Goal: Task Accomplishment & Management: Manage account settings

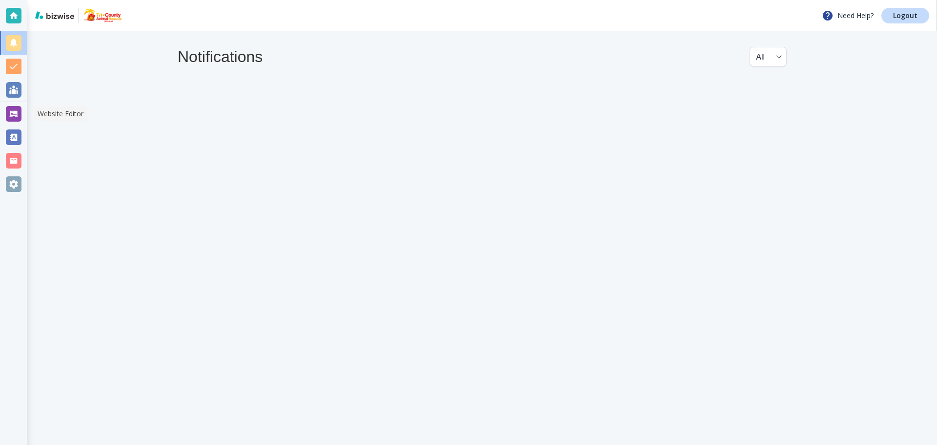
click at [10, 110] on div at bounding box center [14, 114] width 16 height 16
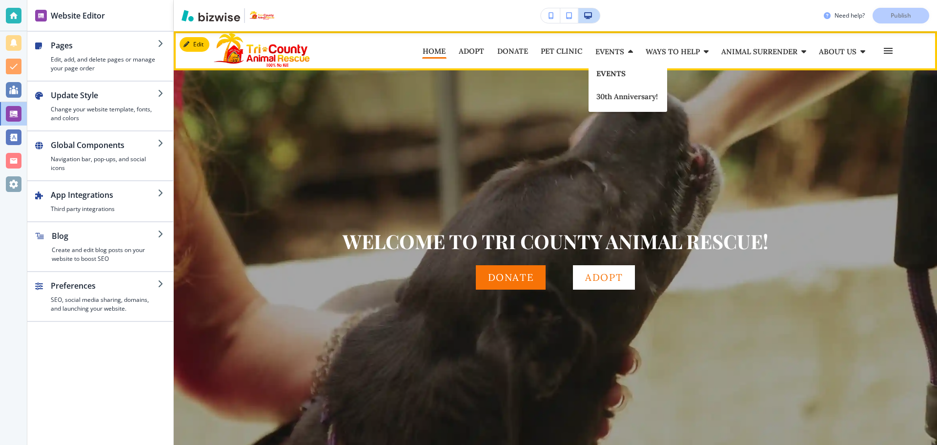
click at [611, 76] on p "EVENTS" at bounding box center [627, 73] width 63 height 7
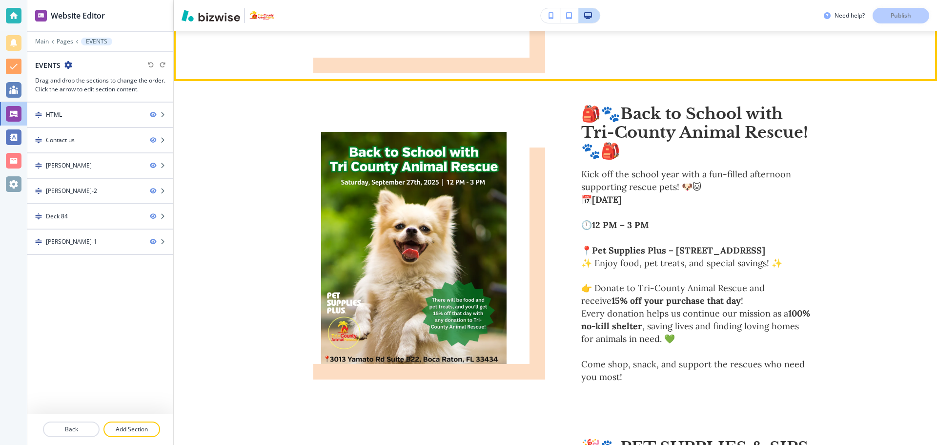
scroll to position [586, 0]
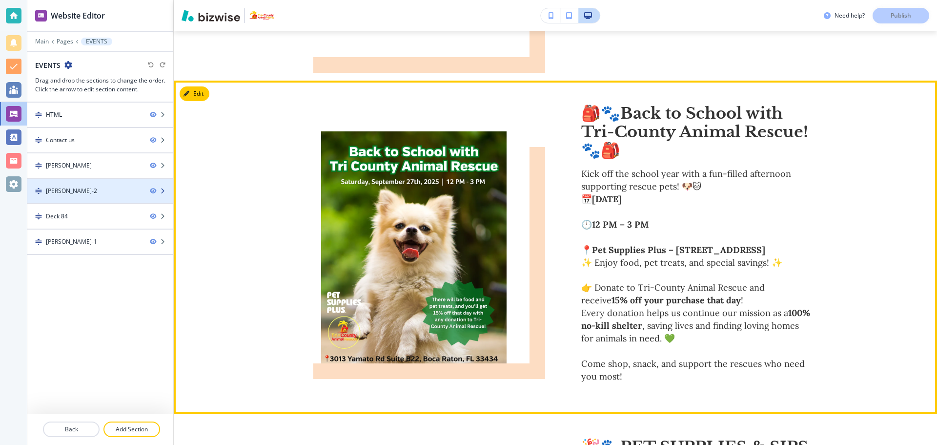
click at [165, 189] on icon "button" at bounding box center [163, 191] width 6 height 6
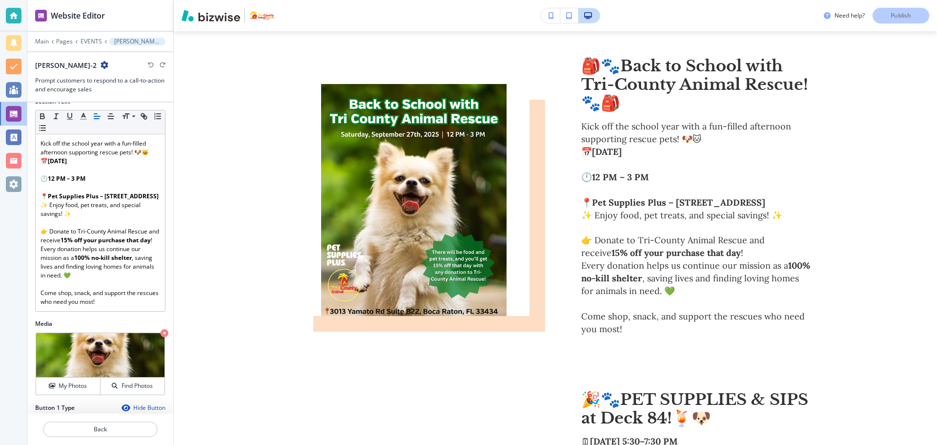
scroll to position [0, 0]
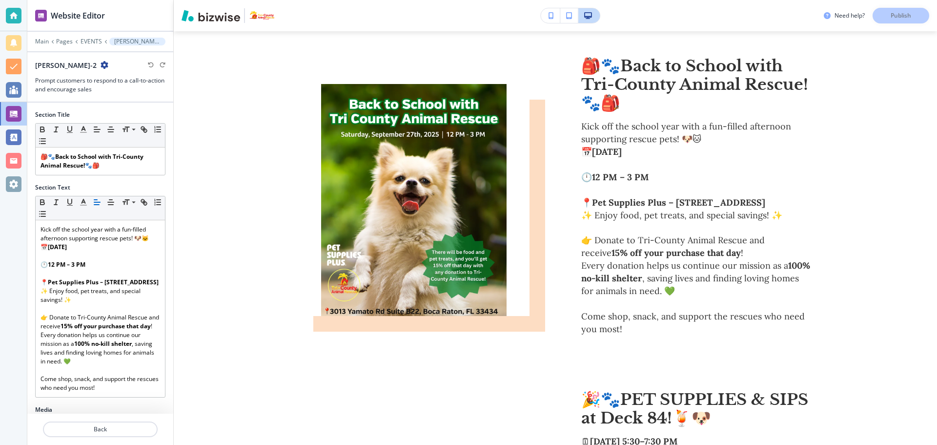
click at [101, 63] on icon "button" at bounding box center [105, 65] width 8 height 8
click at [112, 113] on p "Delete Section" at bounding box center [113, 116] width 50 height 9
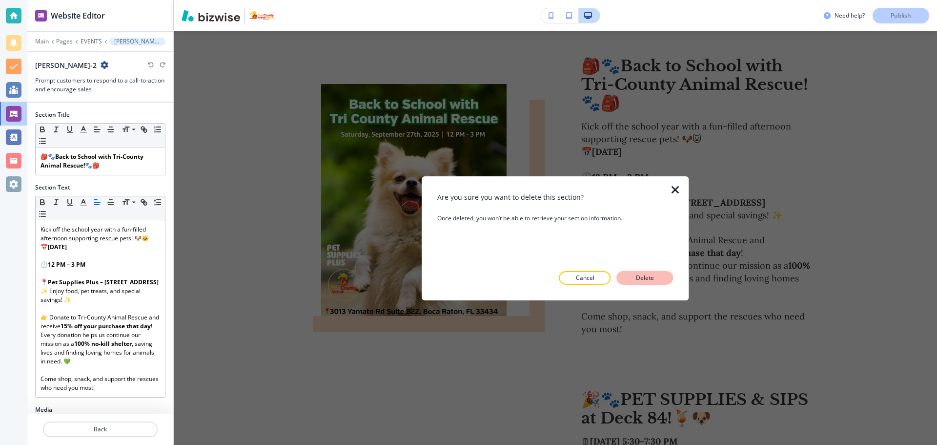
click at [636, 278] on p "Delete" at bounding box center [644, 277] width 23 height 9
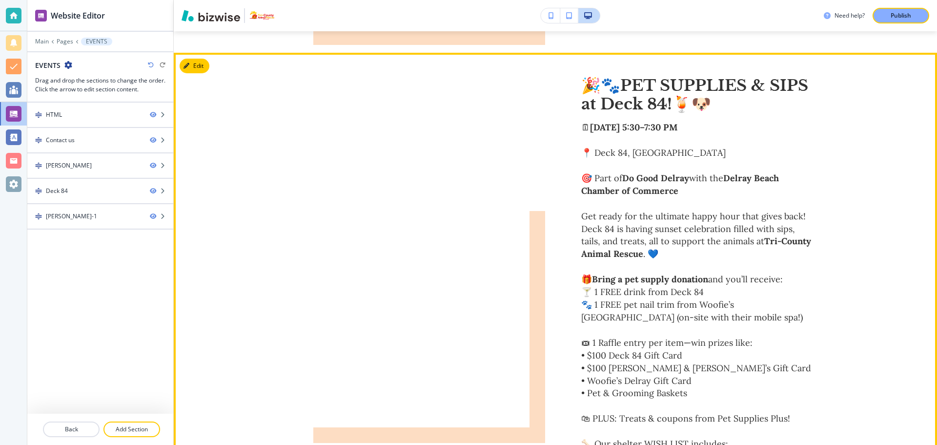
scroll to position [629, 0]
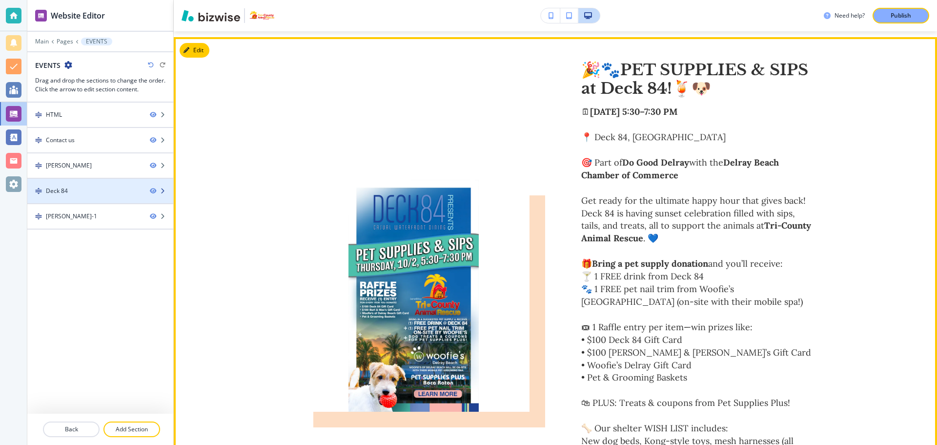
click at [165, 189] on div at bounding box center [161, 191] width 23 height 6
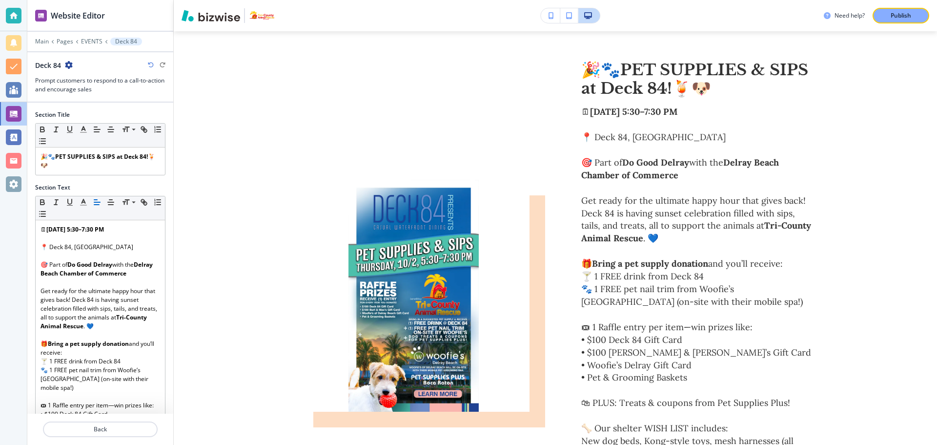
scroll to position [633, 0]
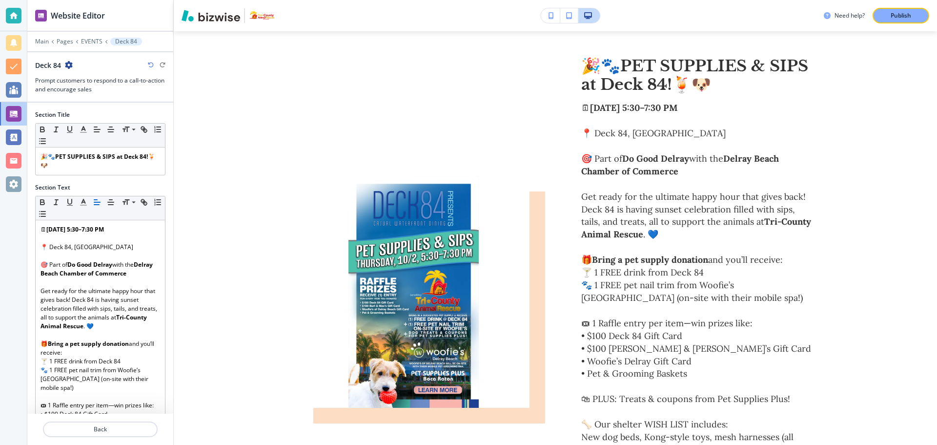
click at [73, 63] on div "Deck 84" at bounding box center [100, 65] width 130 height 10
click at [67, 67] on icon "button" at bounding box center [69, 65] width 8 height 8
click at [103, 110] on button "Delete Section" at bounding box center [96, 116] width 62 height 18
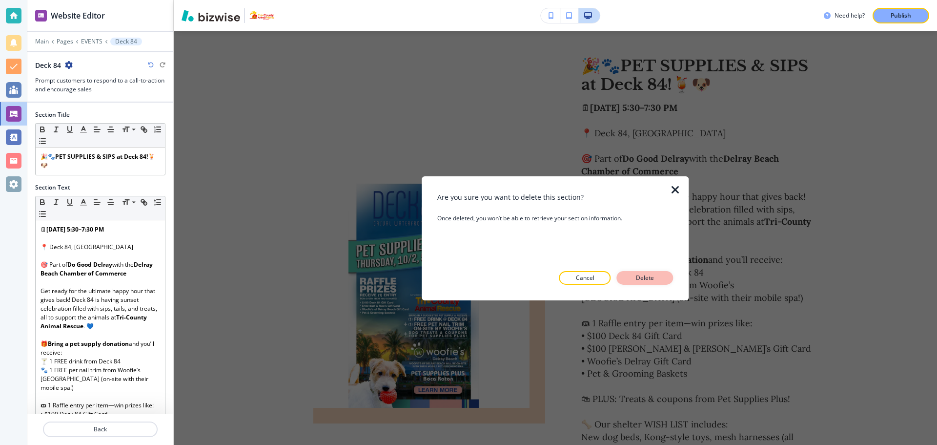
click at [647, 275] on p "Delete" at bounding box center [644, 277] width 23 height 9
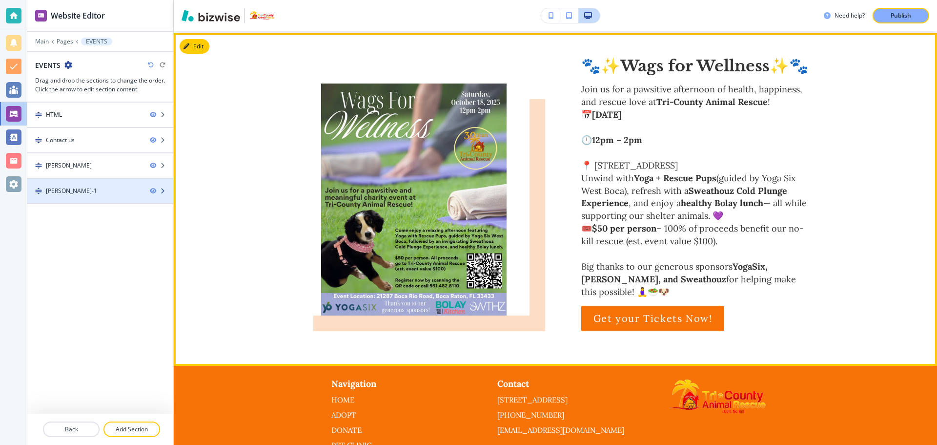
click at [164, 190] on icon "button" at bounding box center [163, 191] width 6 height 6
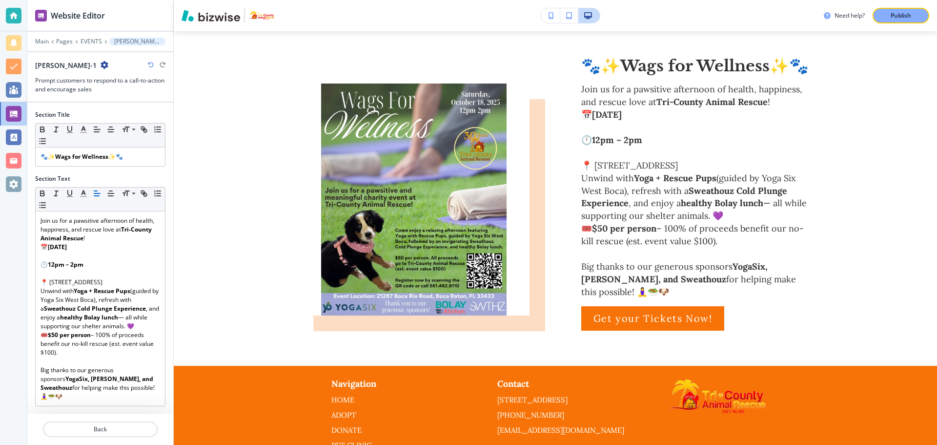
click at [101, 62] on icon "button" at bounding box center [105, 65] width 8 height 8
click at [102, 96] on p "Duplicate Section" at bounding box center [113, 99] width 50 height 9
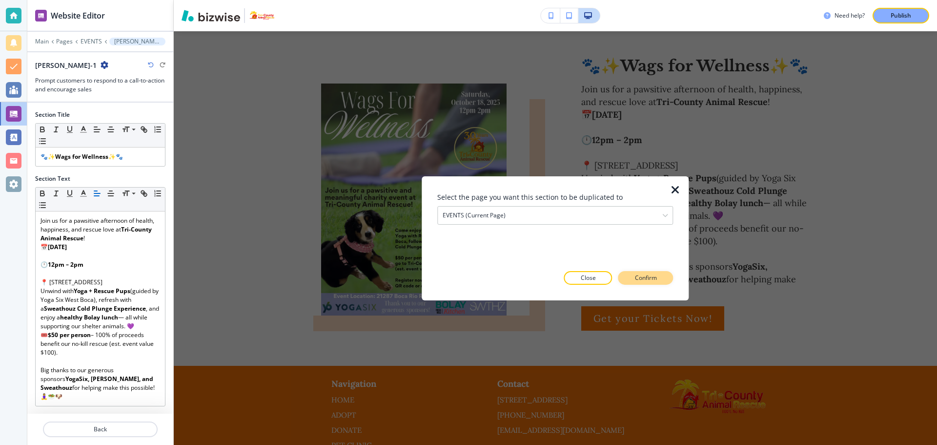
click at [647, 273] on p "Confirm" at bounding box center [646, 277] width 22 height 9
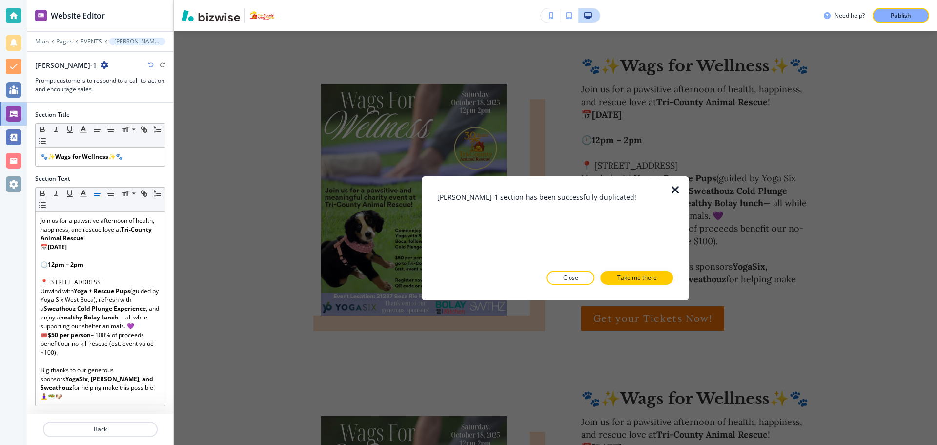
click at [676, 186] on icon "button" at bounding box center [676, 190] width 12 height 12
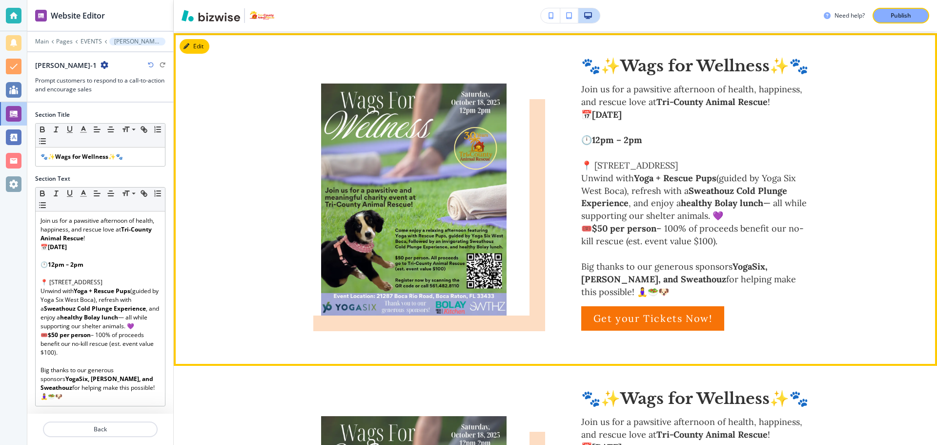
click at [282, 155] on div "🐾✨ Wags for Wellness ✨🐾 Join us for a pawsitive afternoon of health, happiness,…" at bounding box center [555, 199] width 763 height 332
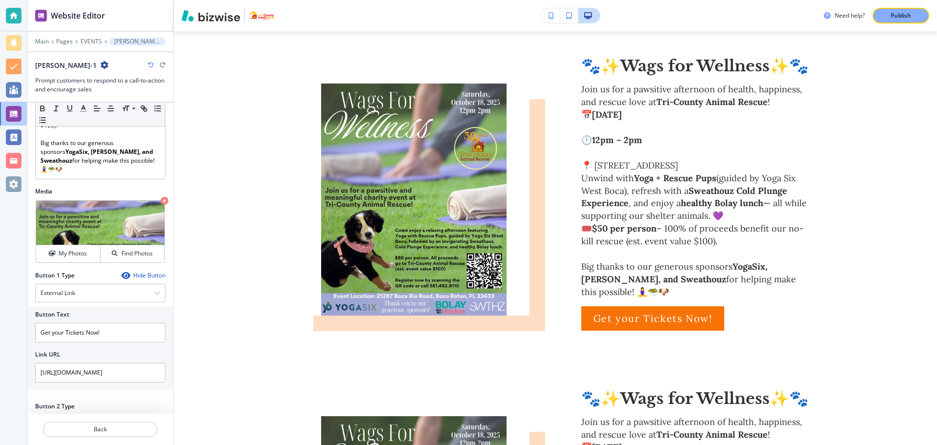
scroll to position [254, 0]
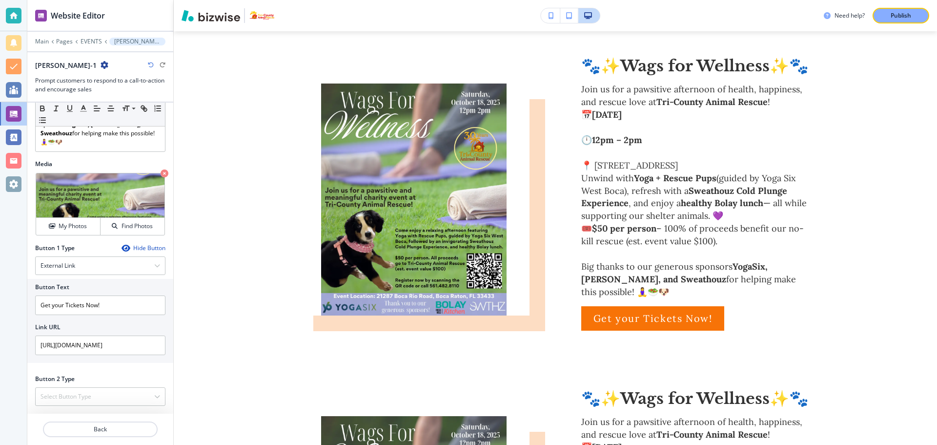
click at [135, 438] on div at bounding box center [100, 441] width 146 height 8
click at [140, 430] on p "Back" at bounding box center [100, 429] width 113 height 9
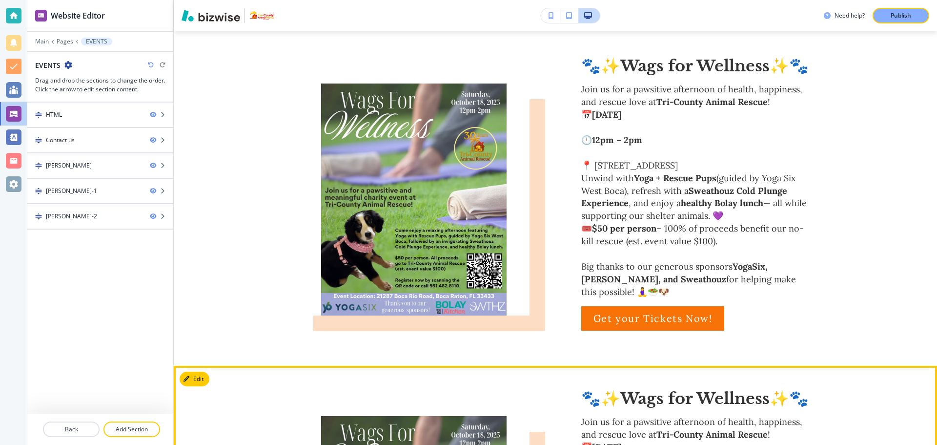
click at [187, 382] on icon "button" at bounding box center [188, 379] width 6 height 6
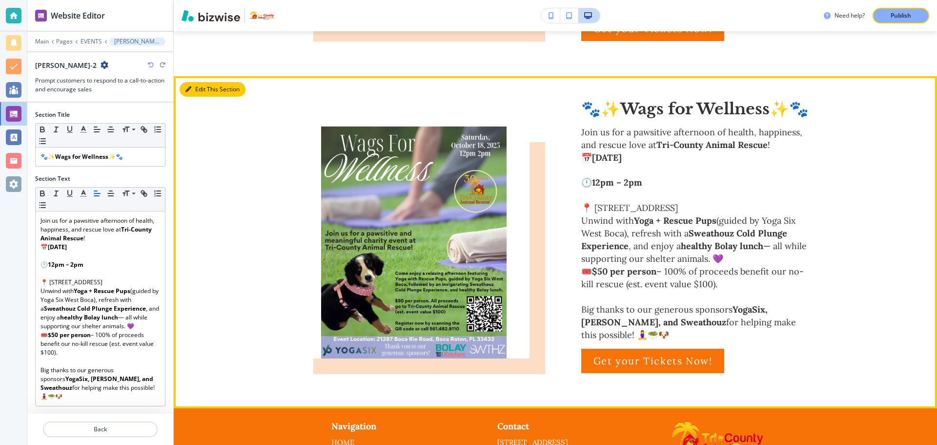
scroll to position [971, 0]
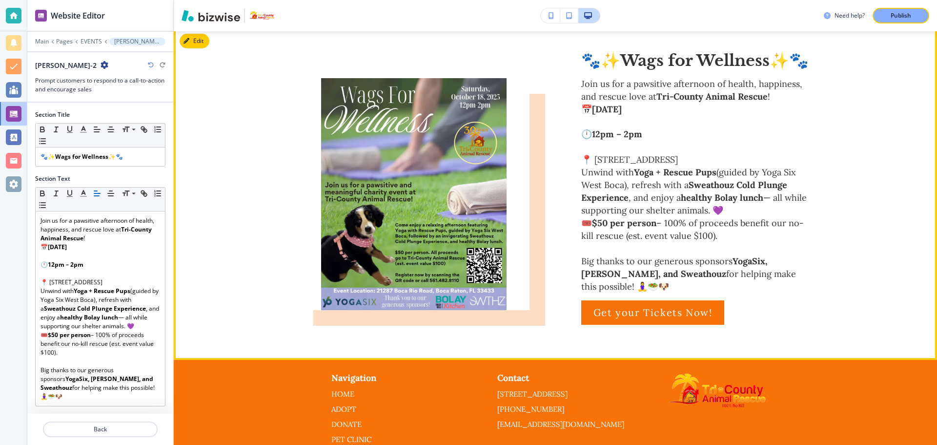
click at [448, 140] on img at bounding box center [414, 194] width 232 height 232
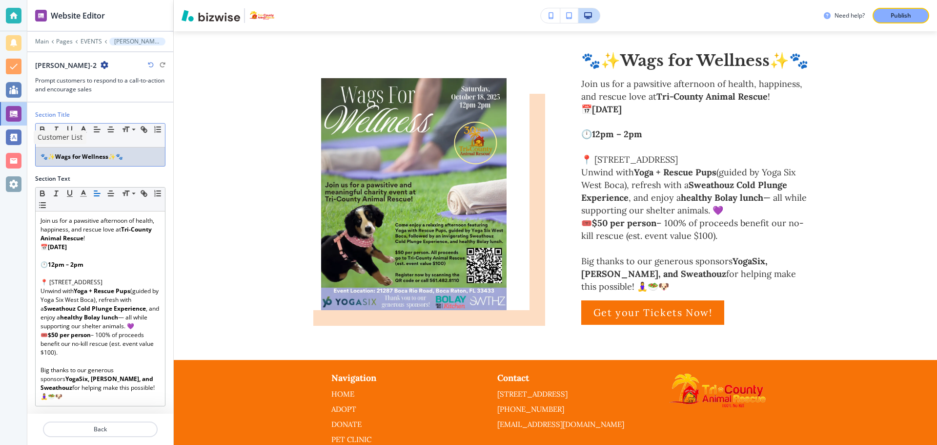
drag, startPoint x: 138, startPoint y: 157, endPoint x: 20, endPoint y: 145, distance: 118.6
click at [20, 145] on div "Website Editor Main Pages EVENTS [PERSON_NAME]-2 [PERSON_NAME]-2 Prompt custome…" at bounding box center [468, 222] width 937 height 445
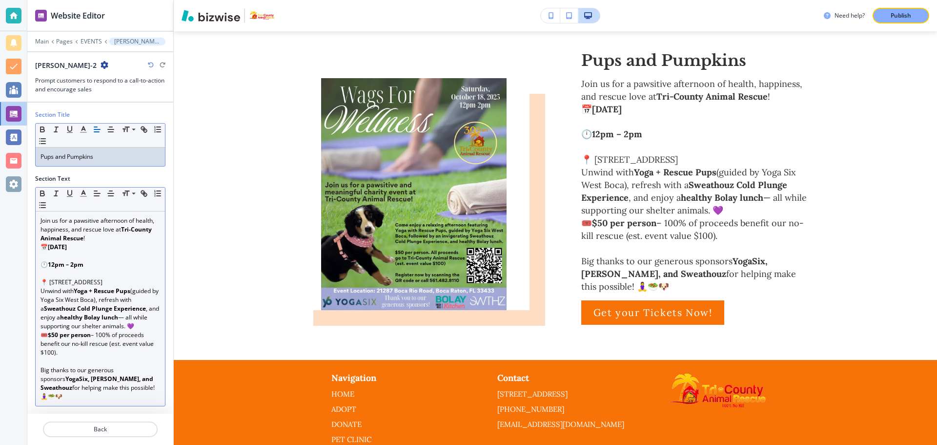
click at [152, 290] on p "Unwind with Yoga + Rescue Pups (guided by Yoga Six West Boca), refresh with a S…" at bounding box center [101, 308] width 120 height 44
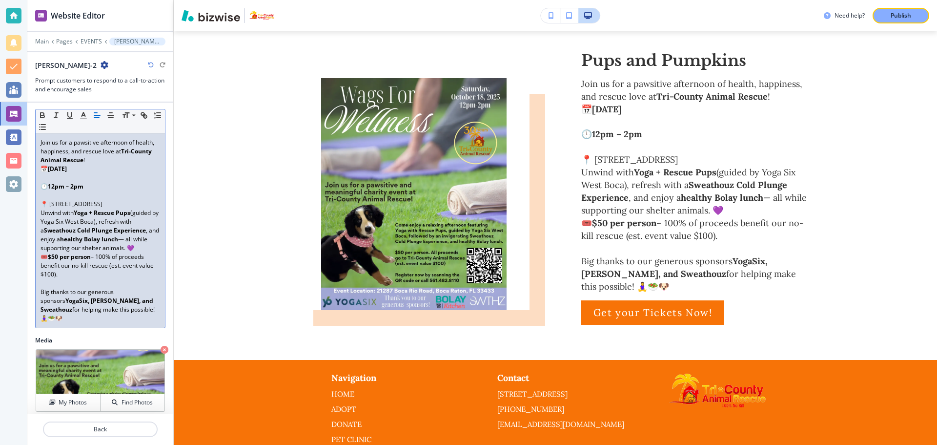
scroll to position [76, 0]
drag, startPoint x: 138, startPoint y: 204, endPoint x: 31, endPoint y: 145, distance: 122.1
click at [31, 145] on div "Section Title Small Normal Large Huge Pups and Pumpkins Section Text Small Norm…" at bounding box center [100, 181] width 146 height 311
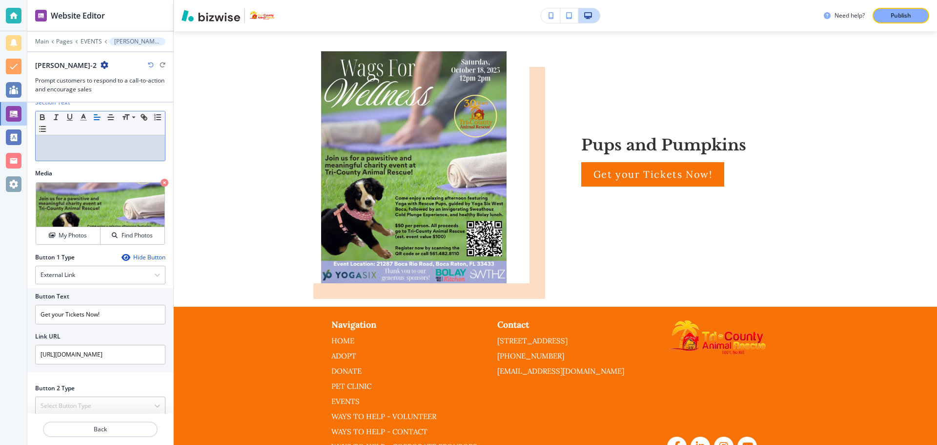
scroll to position [0, 0]
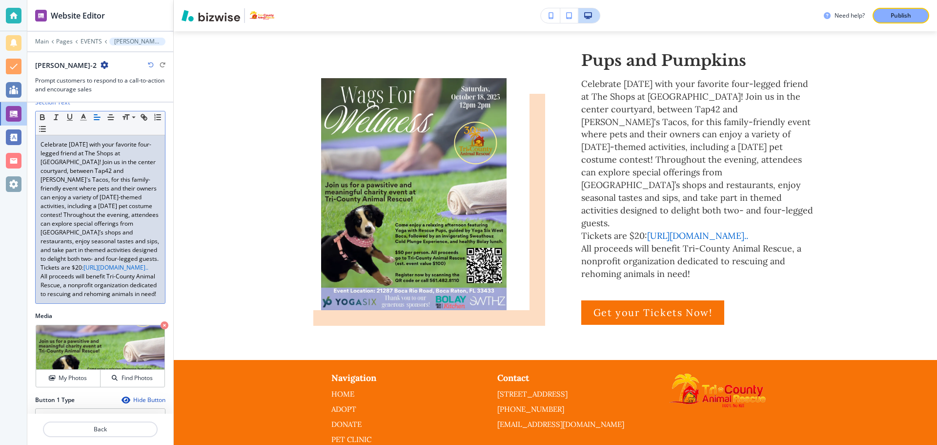
click at [137, 260] on p "Celebrate [DATE] with your favorite four-legged friend at The Shops at [GEOGRAP…" at bounding box center [101, 201] width 120 height 123
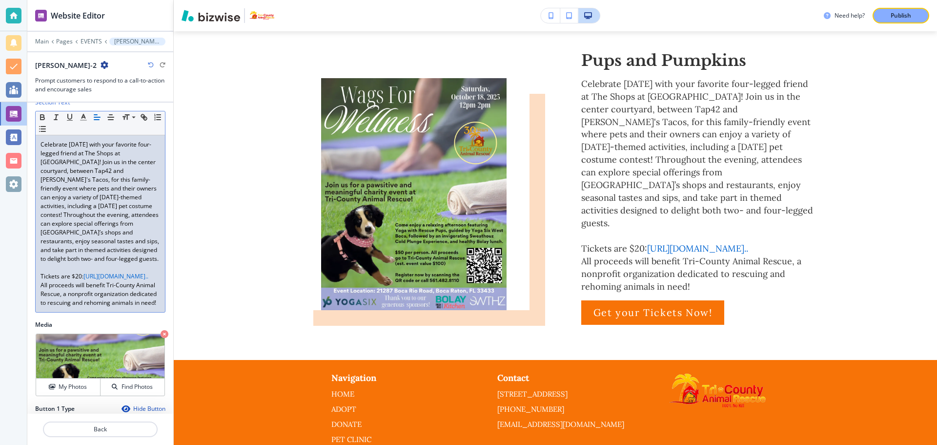
click at [125, 281] on p "Tickets are $20: [URL][DOMAIN_NAME].." at bounding box center [101, 276] width 120 height 9
drag, startPoint x: 116, startPoint y: 292, endPoint x: 36, endPoint y: 270, distance: 82.9
click at [36, 270] on div "Celebrate [DATE] with your favorite four-legged friend at The Shops at [GEOGRAP…" at bounding box center [100, 223] width 129 height 177
click at [120, 281] on p "Tickets are $20: [URL][DOMAIN_NAME].." at bounding box center [101, 276] width 120 height 9
drag, startPoint x: 114, startPoint y: 290, endPoint x: 54, endPoint y: 283, distance: 60.0
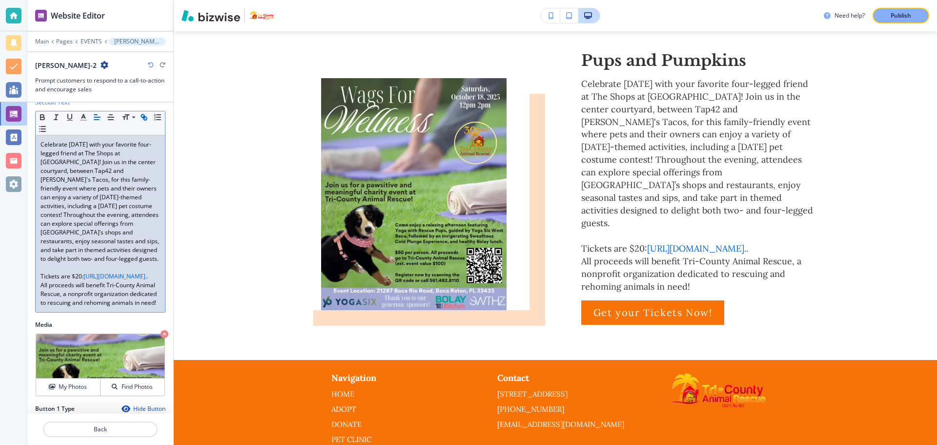
click at [54, 281] on p "Tickets are $20: [URL][DOMAIN_NAME].." at bounding box center [101, 276] width 120 height 9
click at [110, 307] on p "All proceeds will benefit Tri-County Animal Rescue, a nonprofit organization de…" at bounding box center [101, 294] width 120 height 26
drag, startPoint x: 74, startPoint y: 303, endPoint x: 35, endPoint y: 288, distance: 41.2
click at [35, 288] on div "Small Normal Large Huge Celebrate [DATE] with your favorite four-legged friend …" at bounding box center [100, 212] width 130 height 202
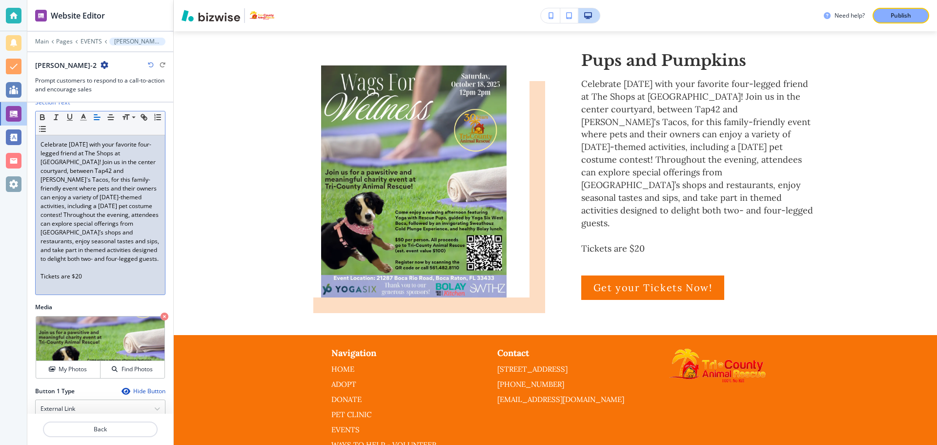
click at [132, 206] on p "Celebrate [DATE] with your favorite four-legged friend at The Shops at [GEOGRAP…" at bounding box center [101, 201] width 120 height 123
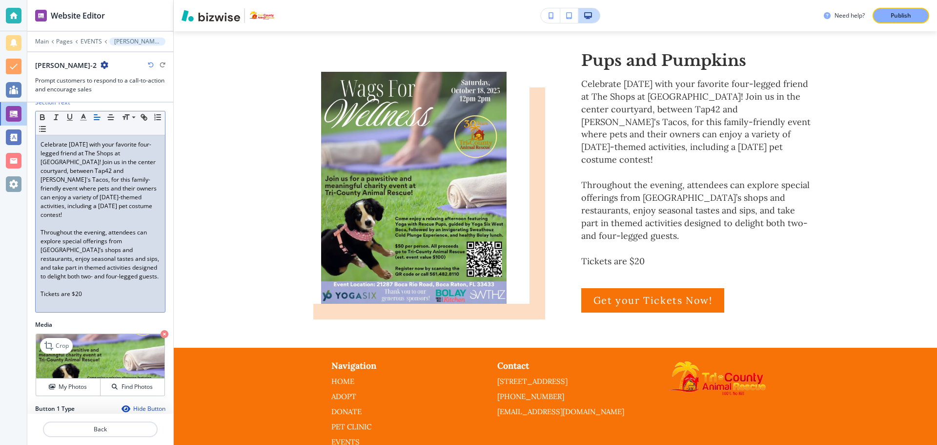
click at [161, 330] on icon "button" at bounding box center [165, 334] width 8 height 8
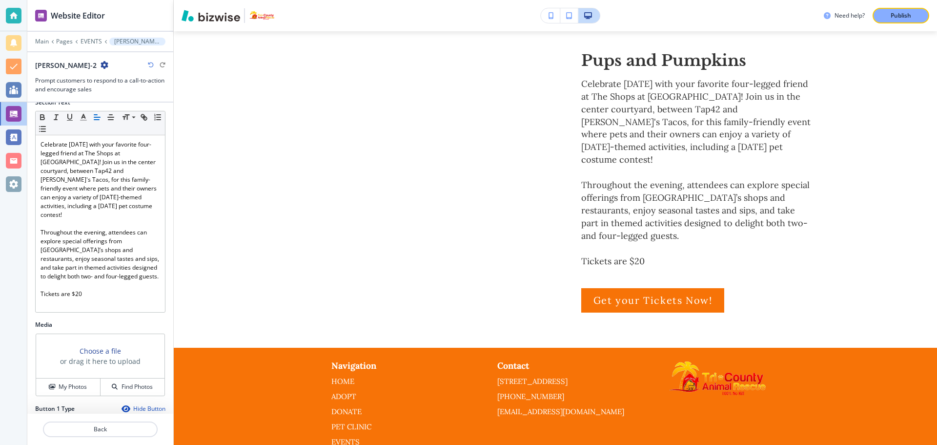
click at [83, 346] on h3 "Choose a file" at bounding box center [100, 351] width 41 height 10
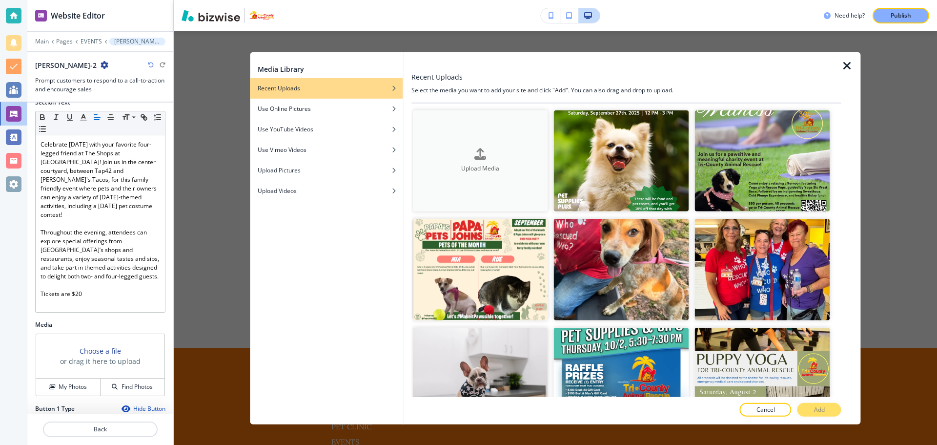
click at [462, 164] on h4 "Upload Media" at bounding box center [479, 168] width 135 height 9
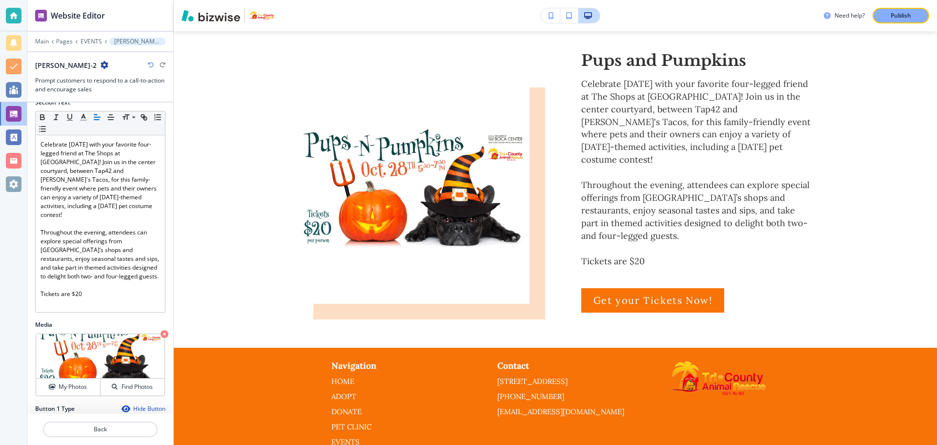
scroll to position [228, 0]
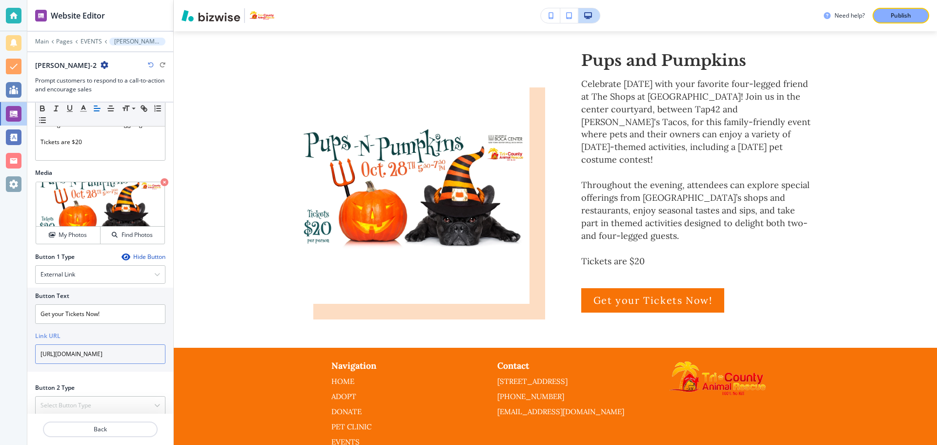
click at [133, 344] on input "[URL][DOMAIN_NAME]" at bounding box center [100, 354] width 130 height 20
click at [139, 345] on input "[URL][DOMAIN_NAME]" at bounding box center [100, 354] width 130 height 20
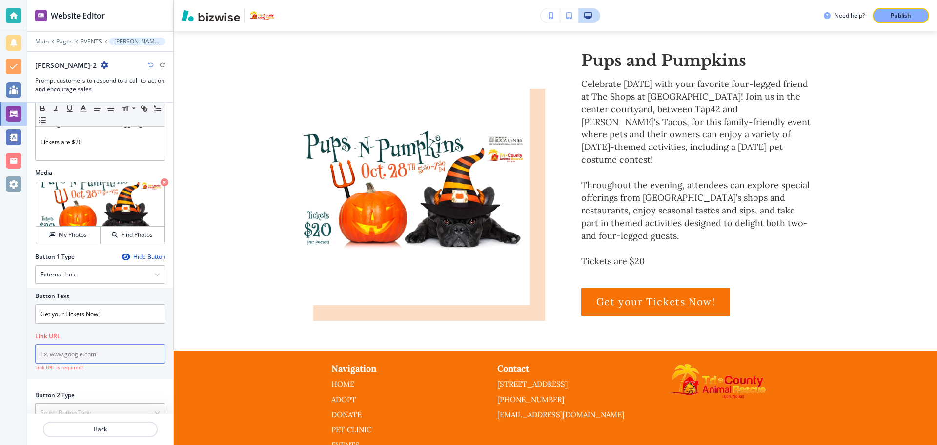
paste input "[DOMAIN_NAME]"
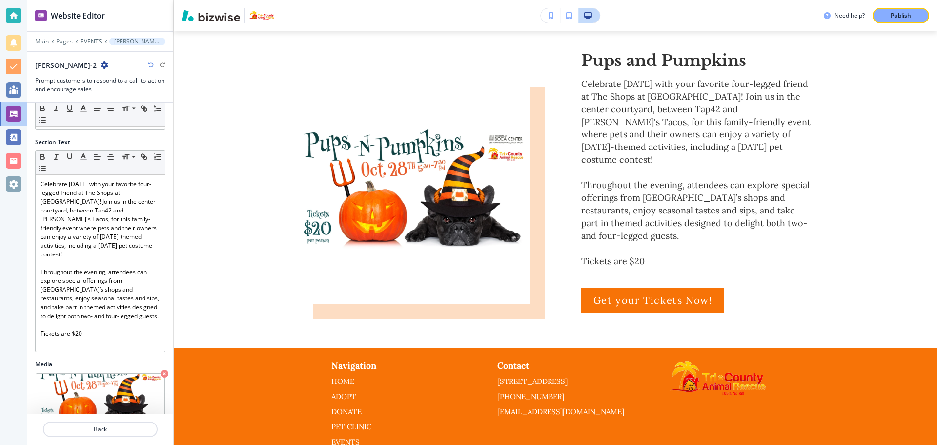
scroll to position [0, 0]
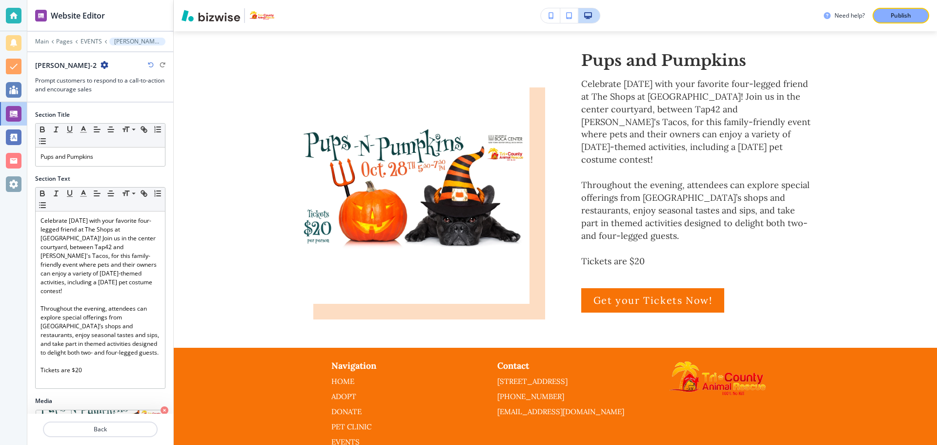
type input "[DOMAIN_NAME]"
click at [66, 69] on h2 "[PERSON_NAME]-2" at bounding box center [65, 65] width 61 height 10
click at [67, 68] on h2 "[PERSON_NAME]-2" at bounding box center [65, 65] width 61 height 10
click at [101, 62] on icon "button" at bounding box center [105, 65] width 8 height 8
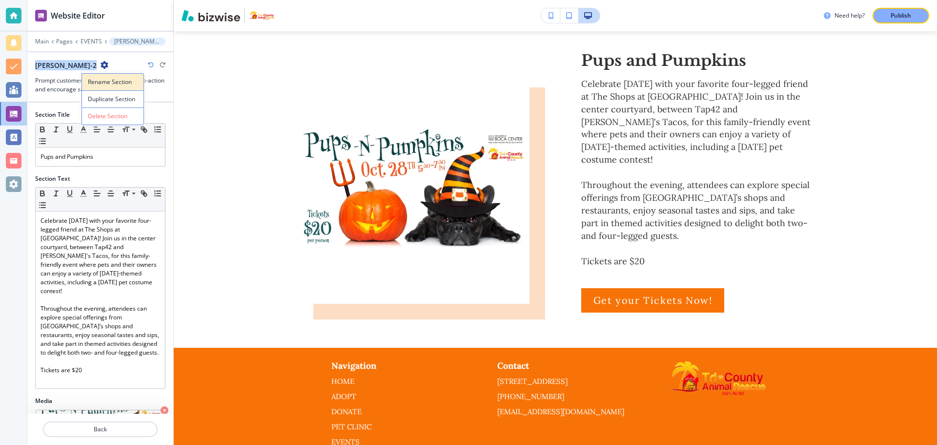
click at [98, 76] on button "Rename Section" at bounding box center [113, 81] width 62 height 17
drag, startPoint x: 79, startPoint y: 68, endPoint x: 0, endPoint y: 67, distance: 79.1
click at [0, 67] on div "Website Editor Main Pages EVENTS [PERSON_NAME]-2 [PERSON_NAME]-2 [PERSON_NAME]-…" at bounding box center [468, 222] width 937 height 445
type input "pups and pumpkins"
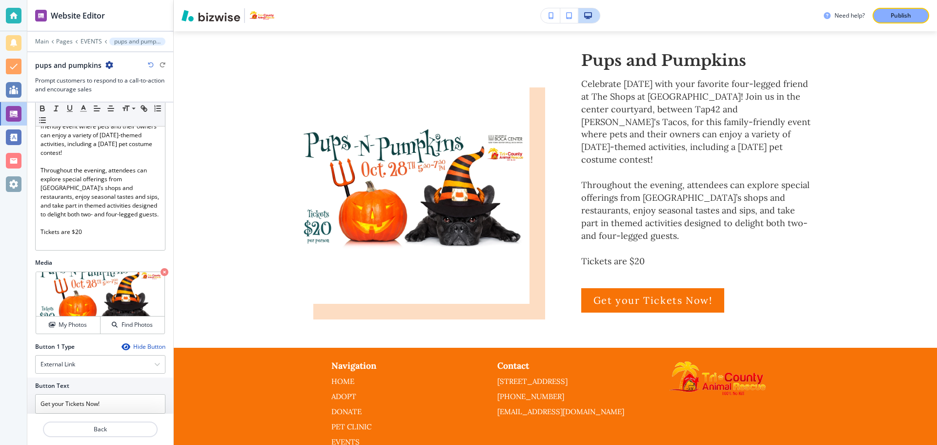
scroll to position [228, 0]
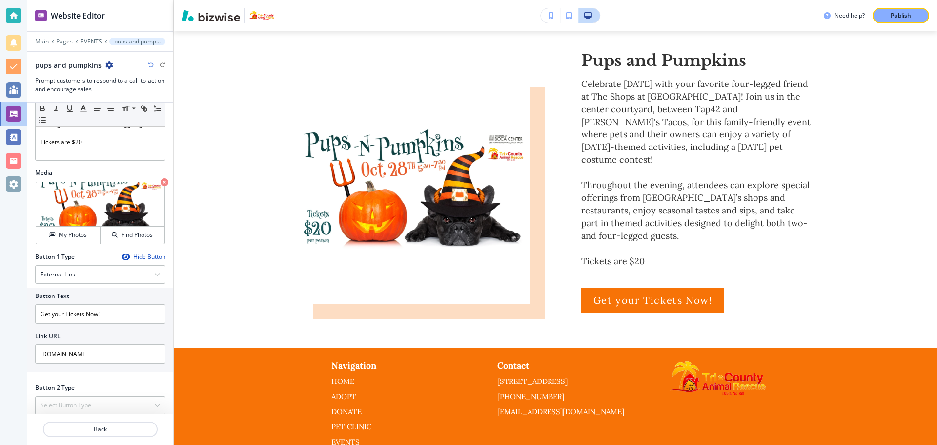
click at [173, 298] on div "Website Editor Main Pages EVENTS pups and pumpkins pups and pumpkins Prompt cus…" at bounding box center [100, 222] width 146 height 445
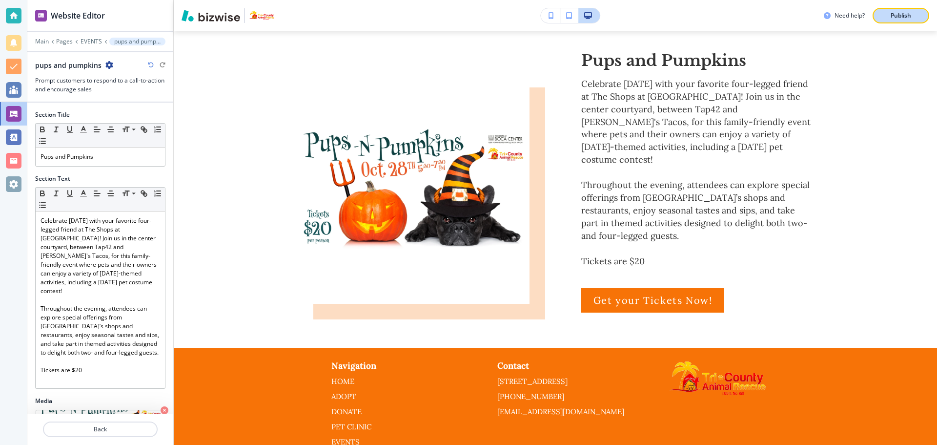
click at [898, 13] on p "Publish" at bounding box center [901, 15] width 20 height 9
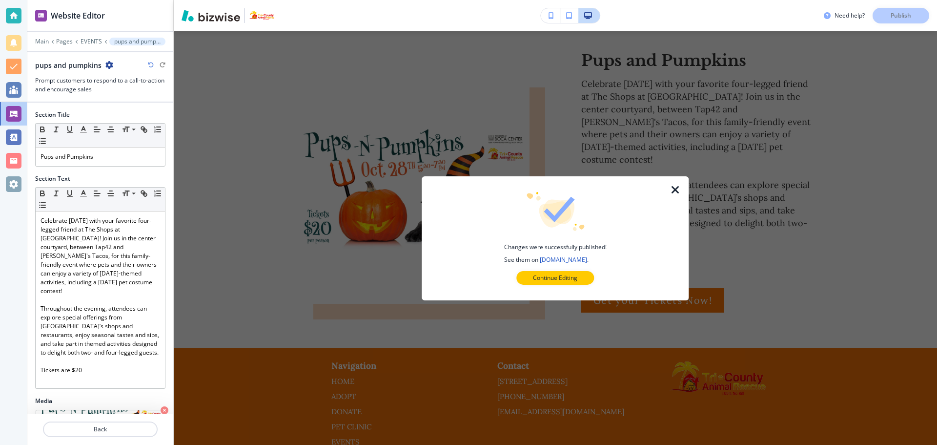
click at [678, 185] on icon "button" at bounding box center [676, 190] width 12 height 12
